Goal: Transaction & Acquisition: Purchase product/service

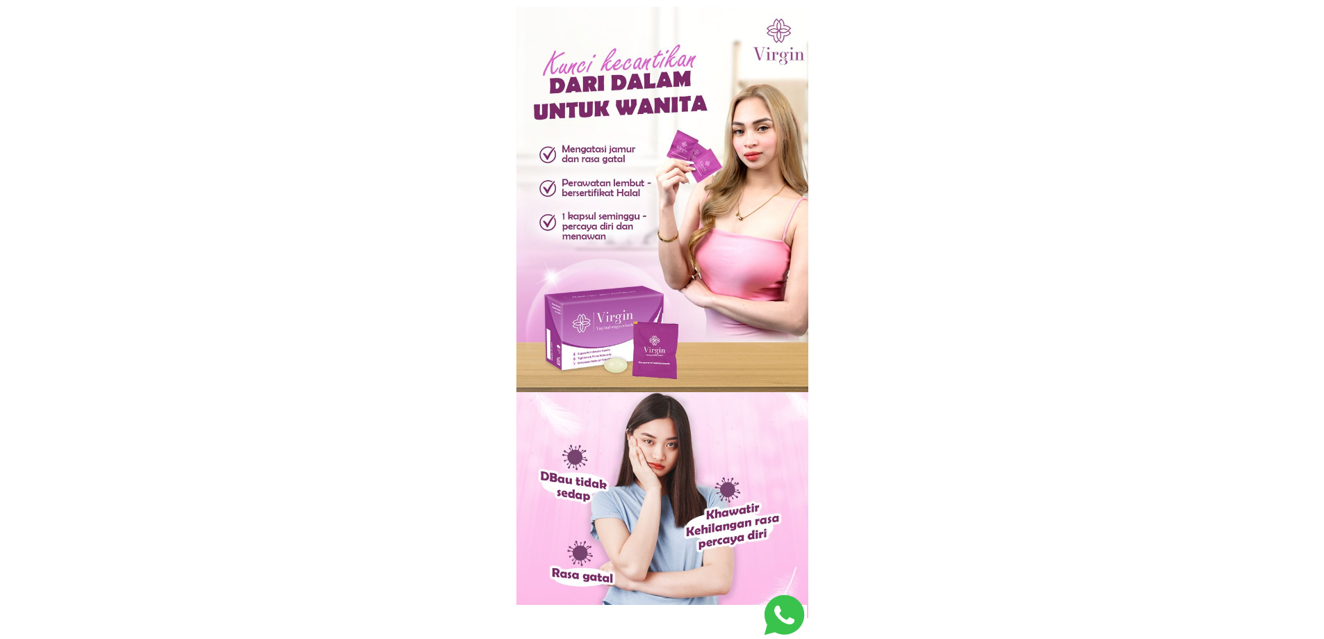
scroll to position [1422, 0]
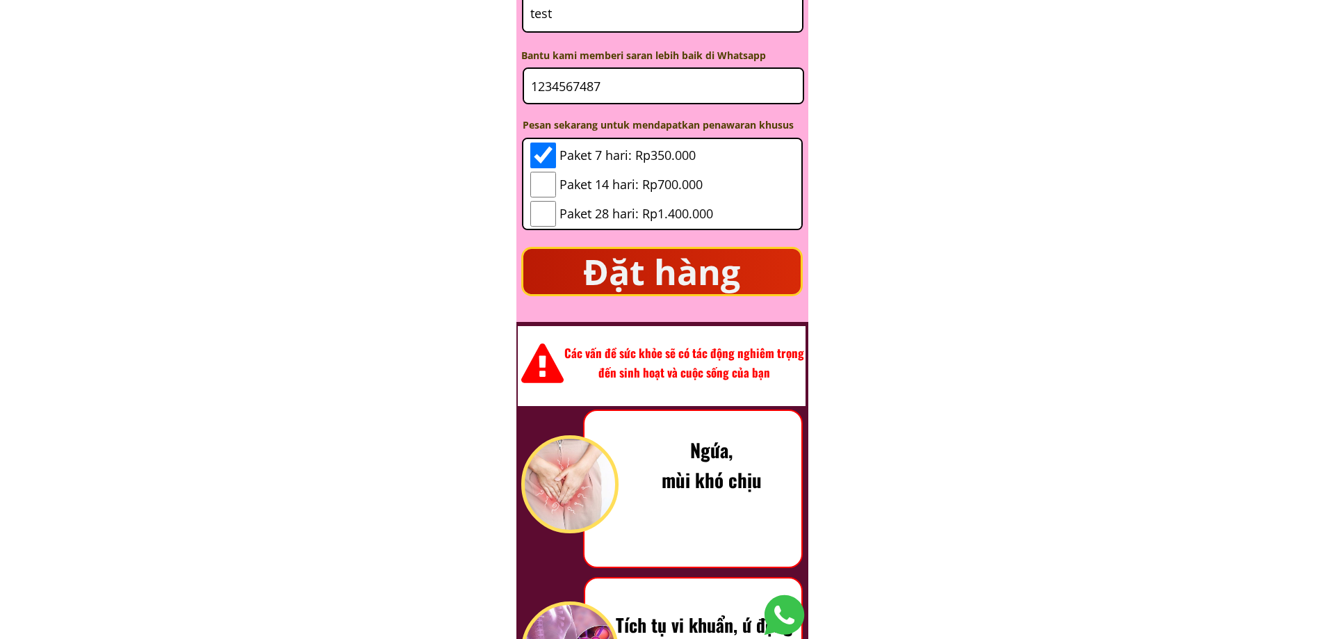
click at [647, 79] on input "1234567487" at bounding box center [664, 86] width 272 height 34
drag, startPoint x: 644, startPoint y: 85, endPoint x: 399, endPoint y: 92, distance: 244.8
click at [399, 92] on body "Hỗ trợ làm săn chắc, làm sáng và trẻ hóa vùng kín Kháng khuẩn – Ngăn ngừa nhiễm…" at bounding box center [662, 566] width 1324 height 3977
click at [692, 275] on p "Đặt hàng" at bounding box center [662, 271] width 277 height 45
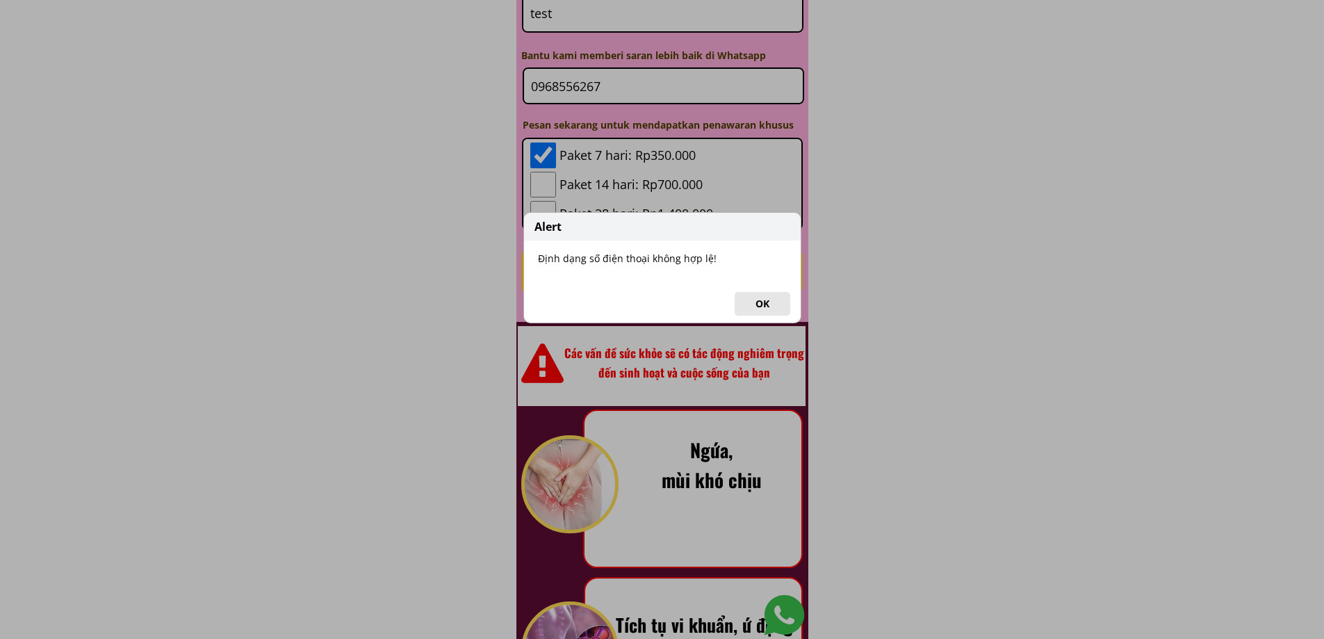
click at [759, 297] on button "OK" at bounding box center [763, 304] width 56 height 24
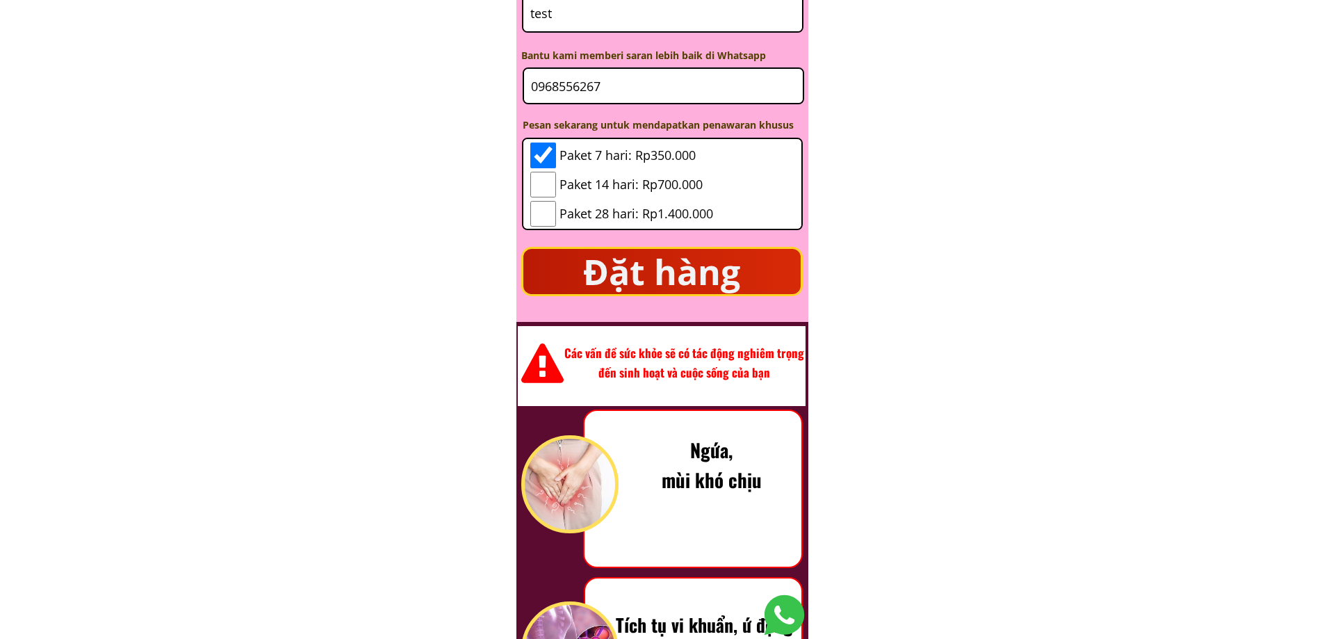
click at [642, 82] on input "0968556267" at bounding box center [664, 86] width 272 height 34
type input "09685562679"
click at [685, 271] on p "Đặt hàng" at bounding box center [662, 271] width 277 height 45
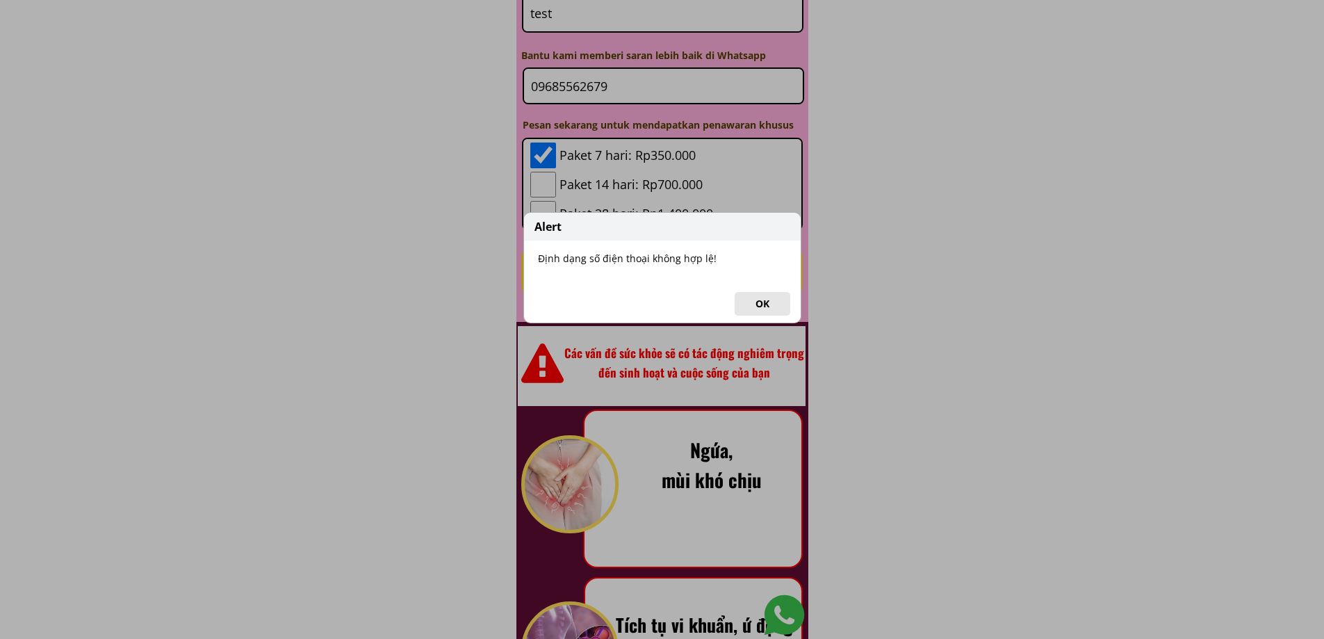
click at [754, 294] on button "OK" at bounding box center [763, 304] width 56 height 24
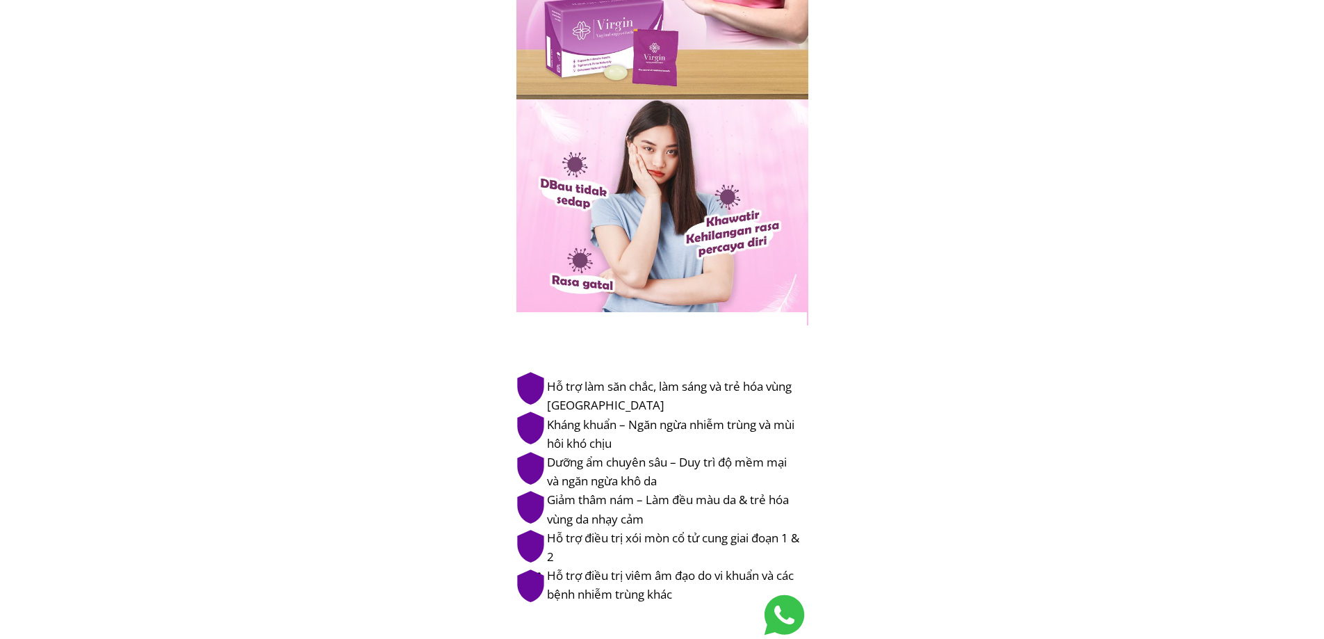
scroll to position [316, 0]
